Goal: Find contact information: Find contact information

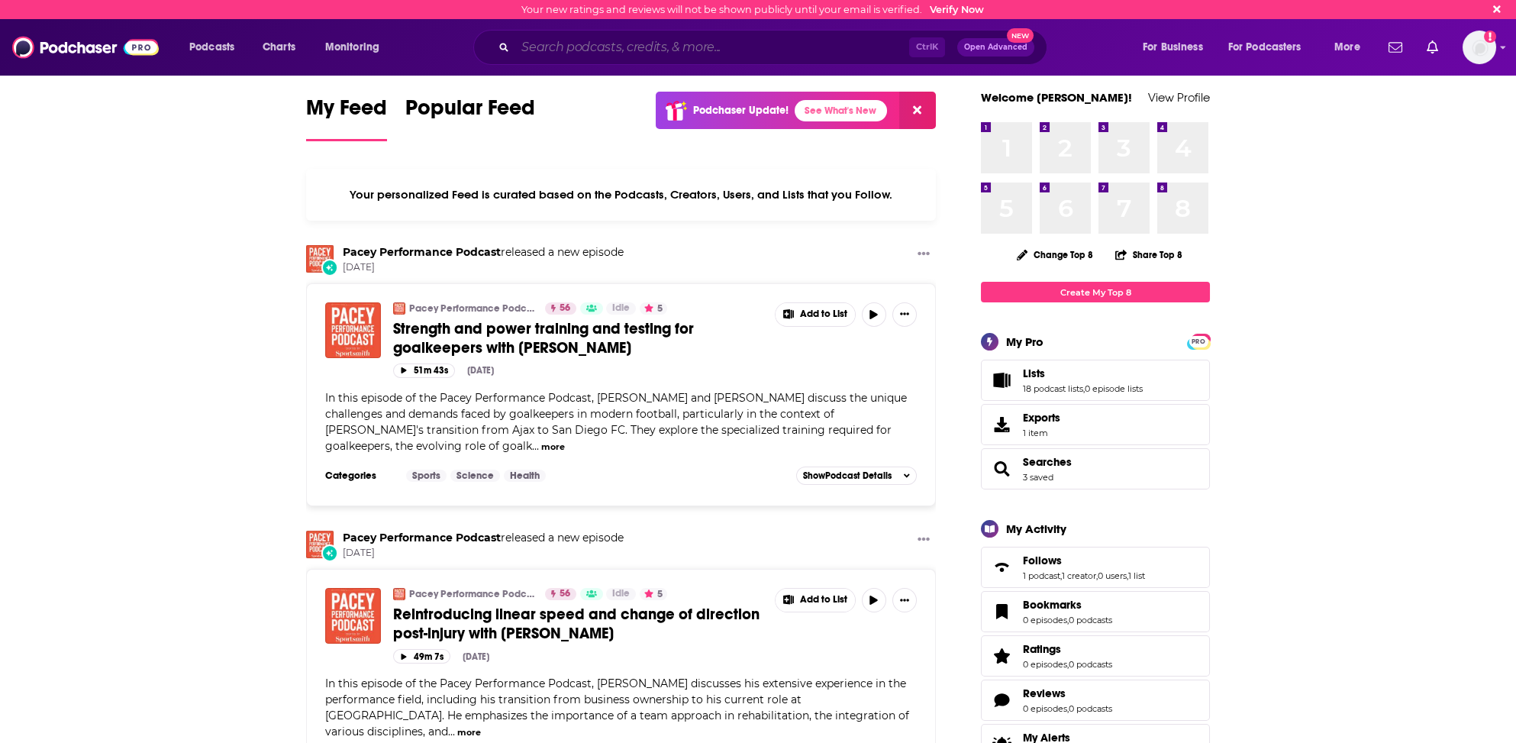
click at [540, 50] on input "Search podcasts, credits, & more..." at bounding box center [712, 47] width 394 height 24
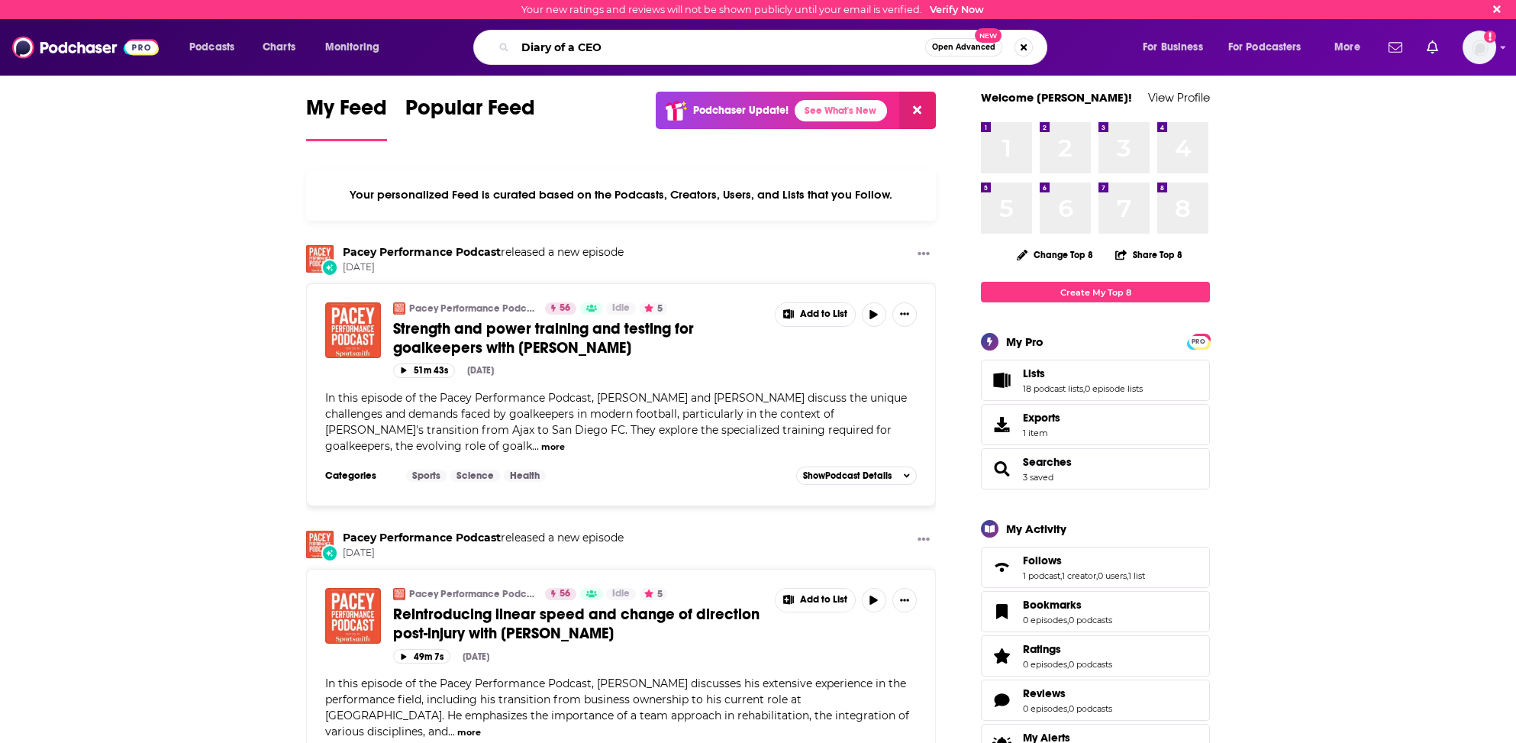
type input "Diary of a CEO"
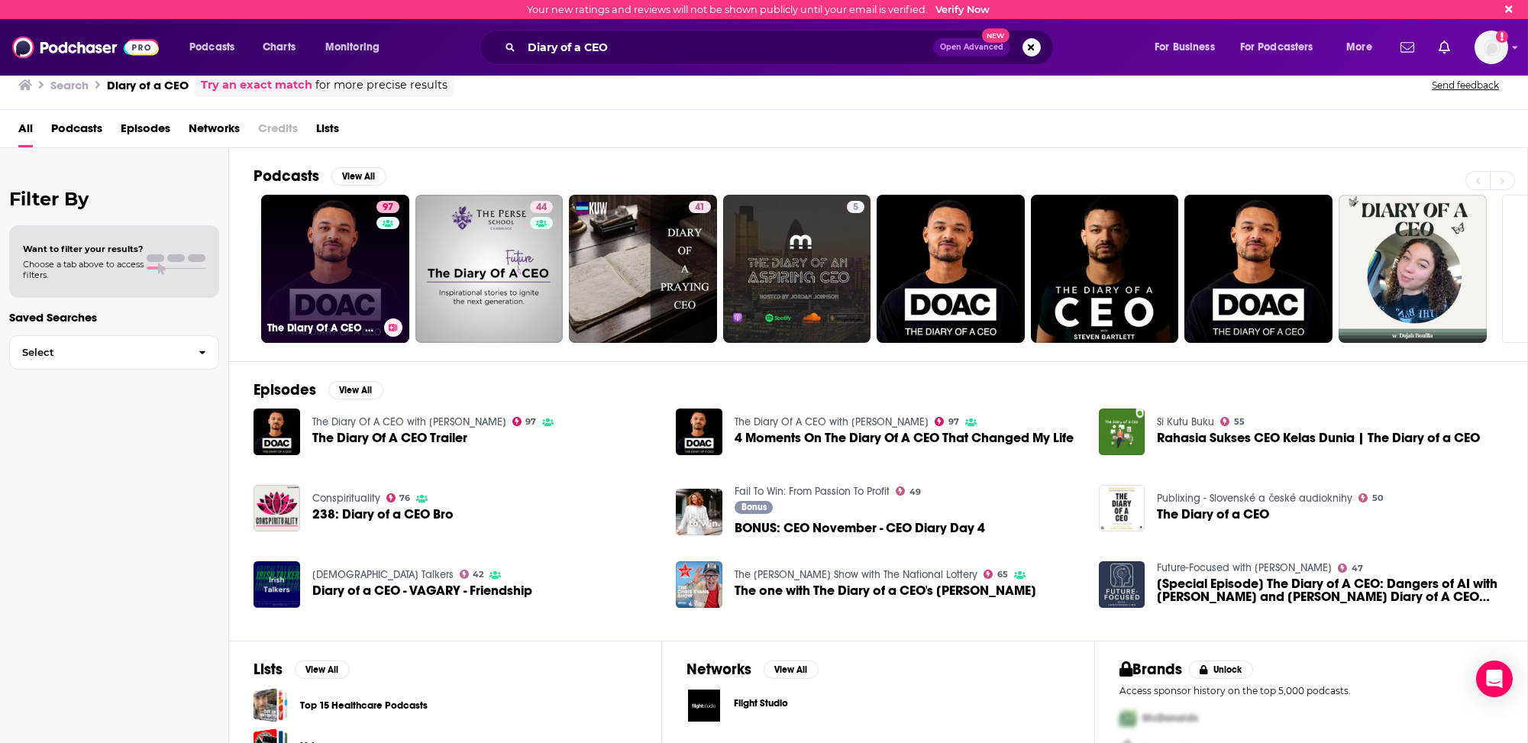
click at [330, 248] on link "97 The Diary Of A CEO with [PERSON_NAME]" at bounding box center [335, 269] width 148 height 148
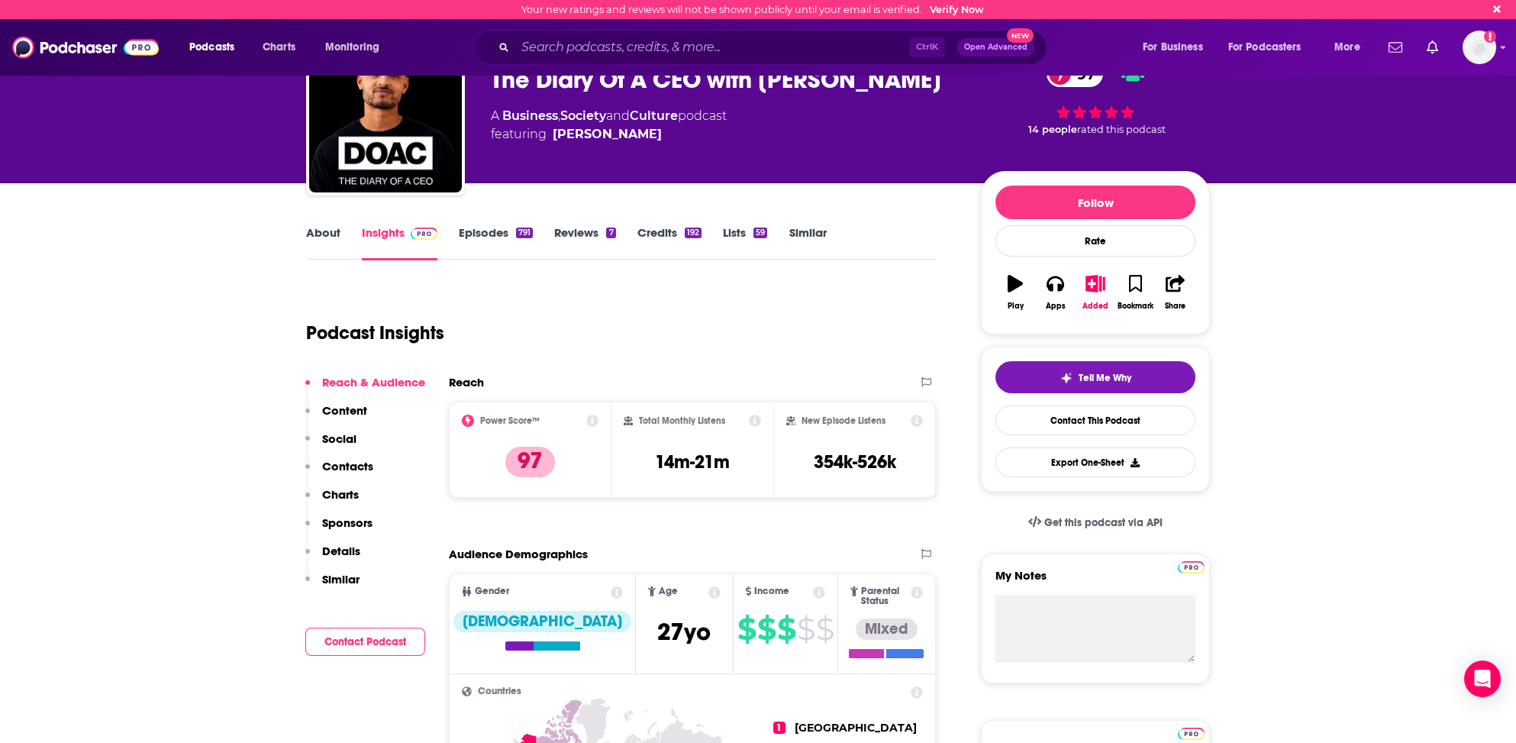
scroll to position [76, 0]
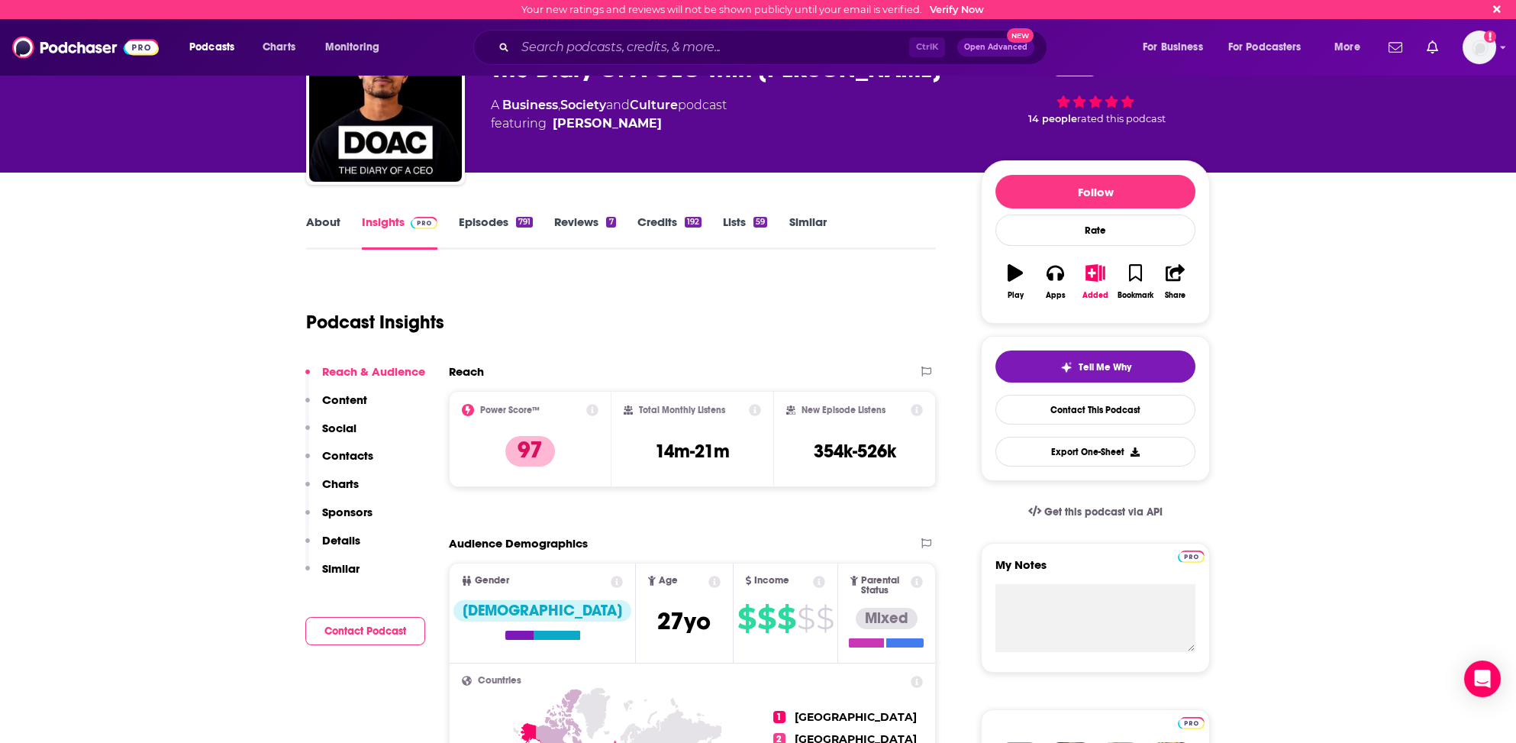
click at [357, 452] on p "Contacts" at bounding box center [347, 455] width 51 height 15
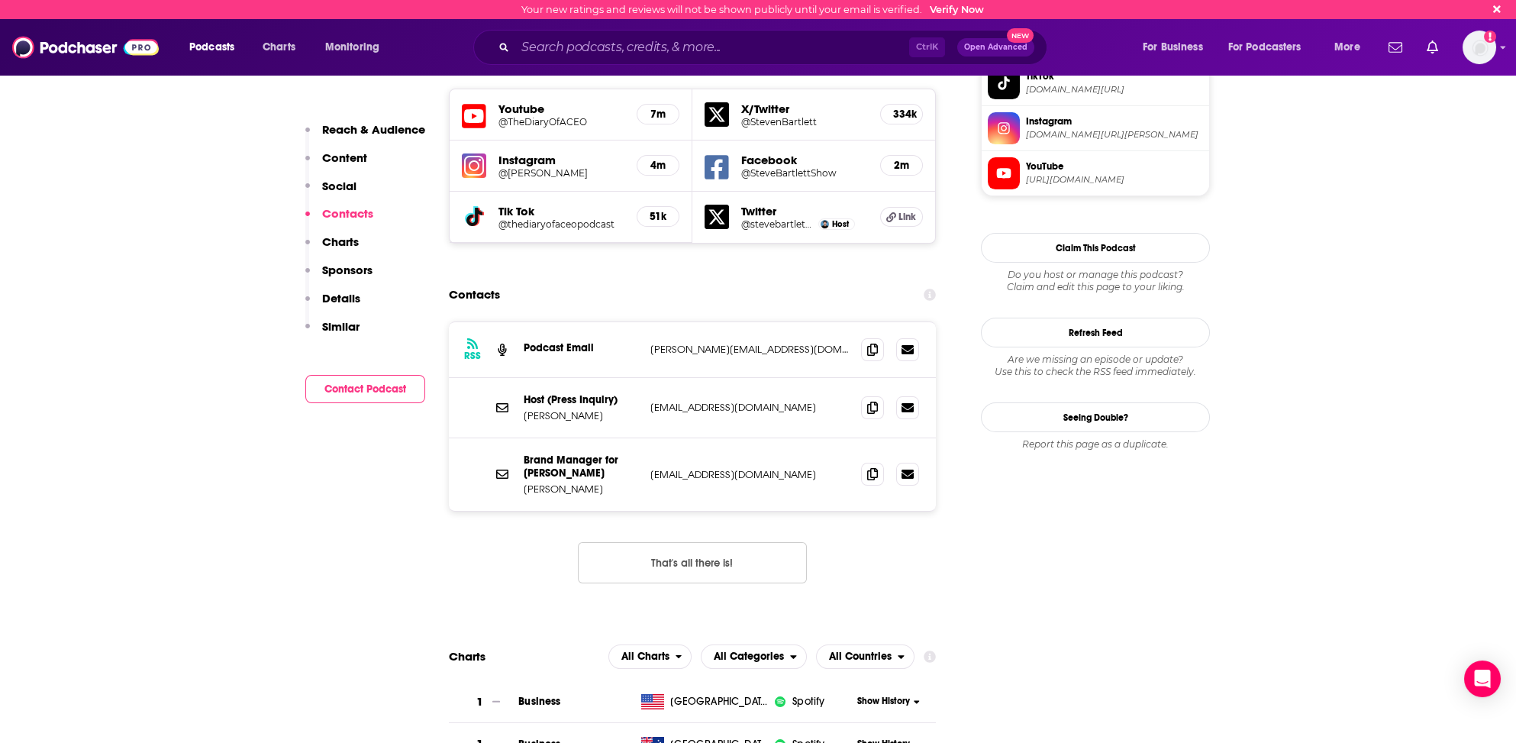
scroll to position [1377, 0]
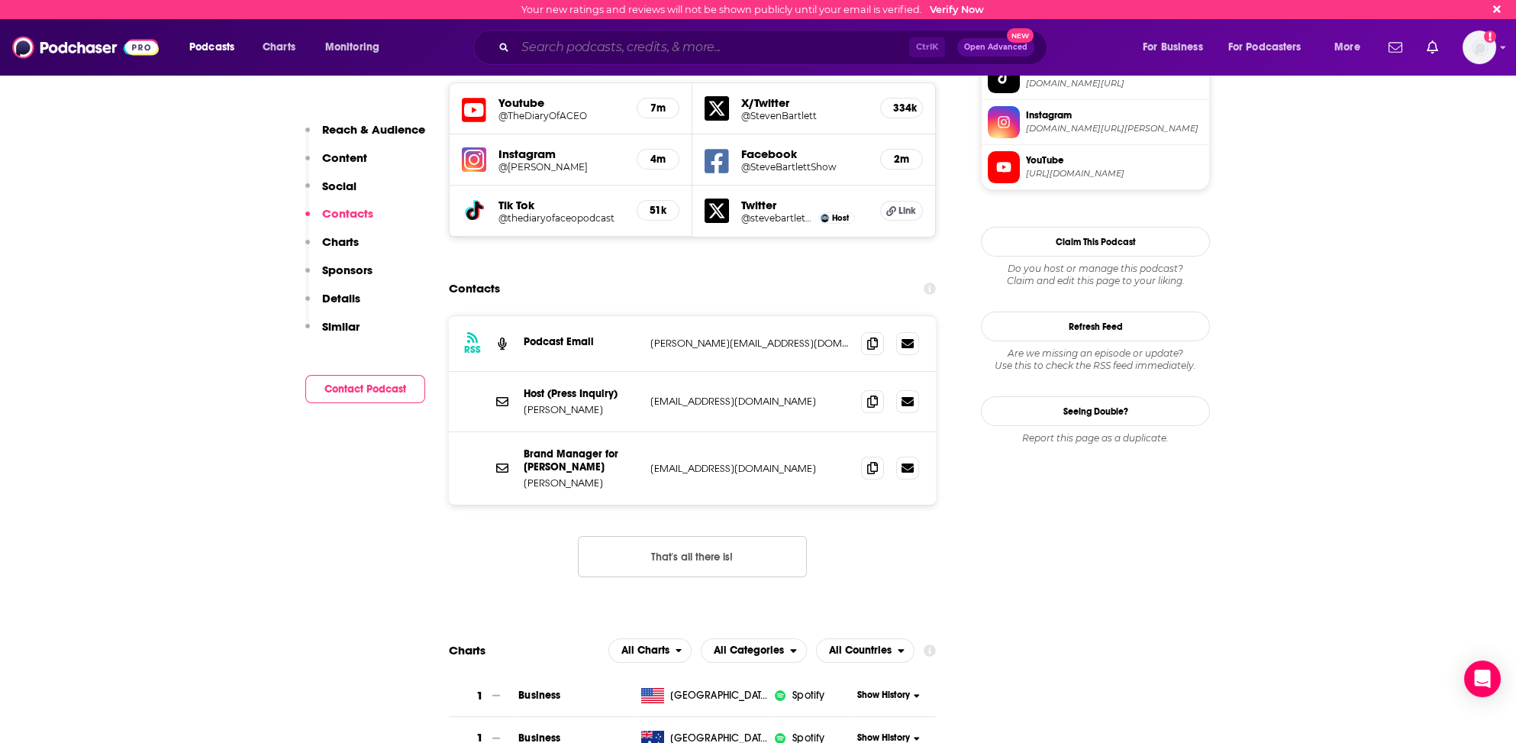
click at [554, 51] on input "Search podcasts, credits, & more..." at bounding box center [712, 47] width 394 height 24
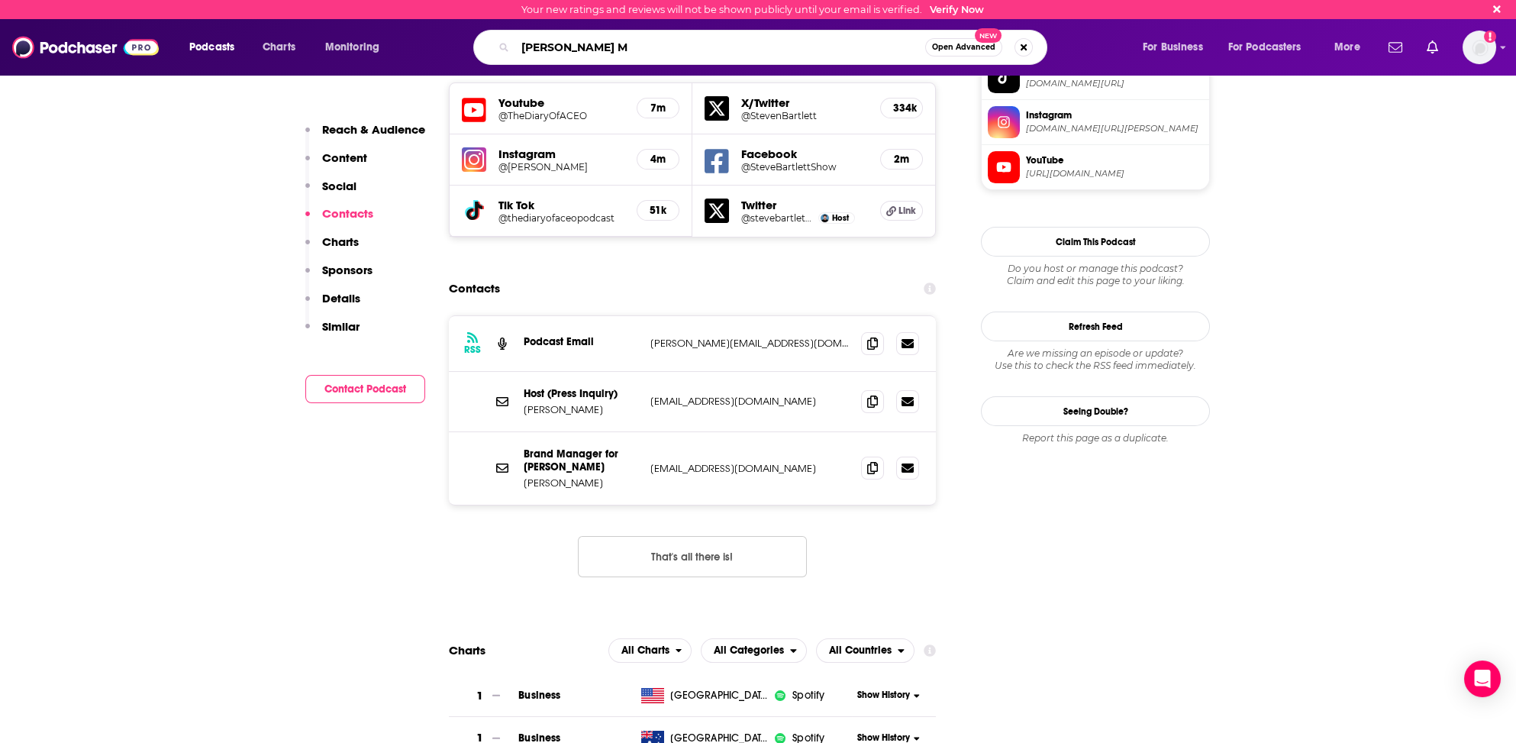
type input "[PERSON_NAME] MD"
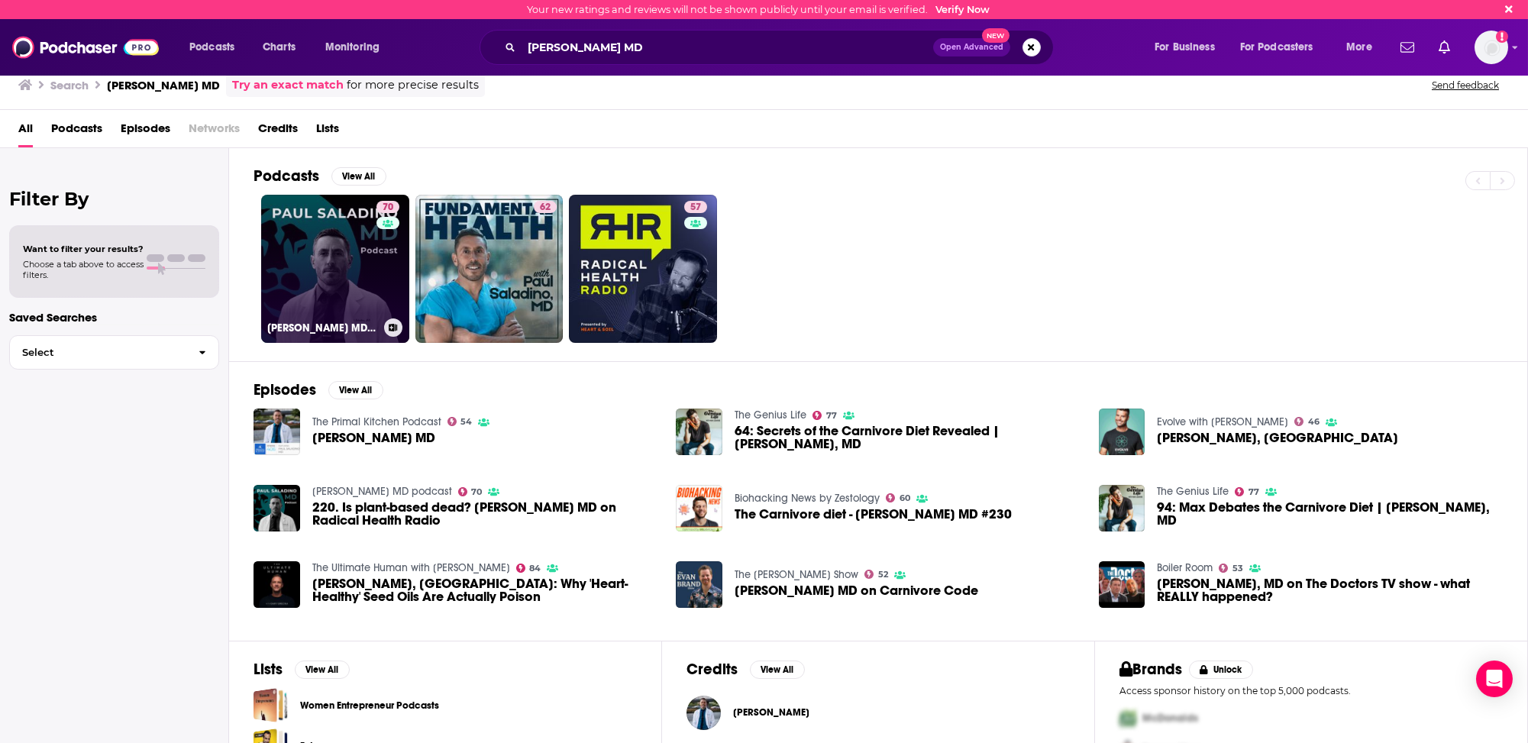
click at [313, 286] on link "70 [PERSON_NAME] MD podcast" at bounding box center [335, 269] width 148 height 148
